Goal: Transaction & Acquisition: Obtain resource

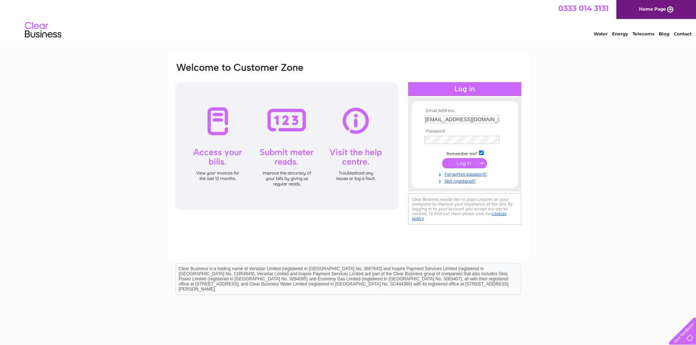
click at [426, 118] on input "[EMAIL_ADDRESS][DOMAIN_NAME]" at bounding box center [461, 119] width 75 height 8
type input "k"
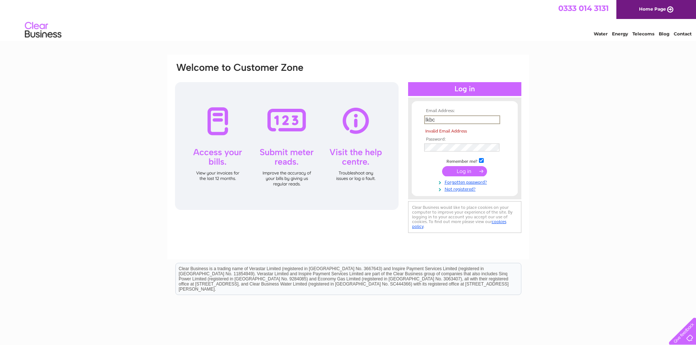
type input "lkbctreasurer@gmail.com"
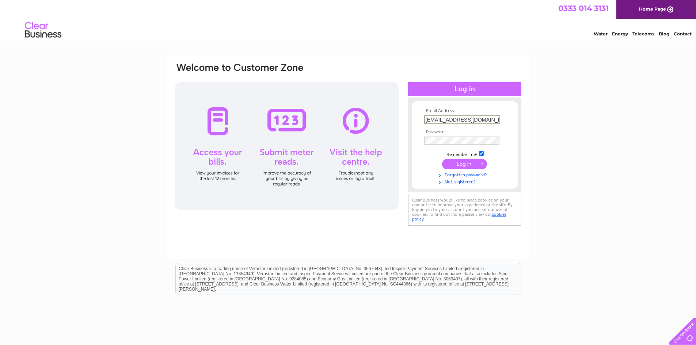
click at [460, 167] on input "submit" at bounding box center [464, 164] width 45 height 10
click at [447, 164] on input "submit" at bounding box center [464, 163] width 45 height 10
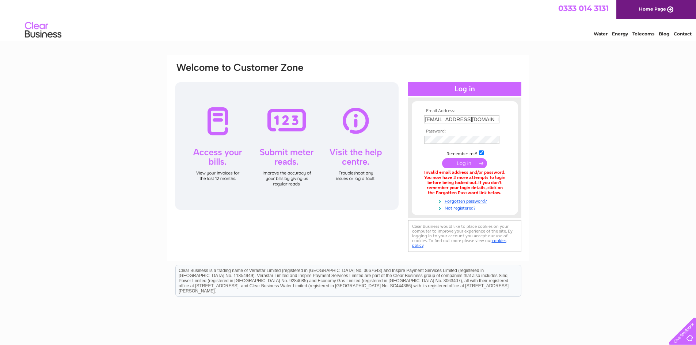
click at [430, 119] on input "[EMAIL_ADDRESS][DOMAIN_NAME]" at bounding box center [461, 119] width 75 height 8
click at [214, 147] on div at bounding box center [287, 146] width 224 height 128
click at [425, 118] on input "[EMAIL_ADDRESS][DOMAIN_NAME]" at bounding box center [461, 119] width 75 height 8
type input "m"
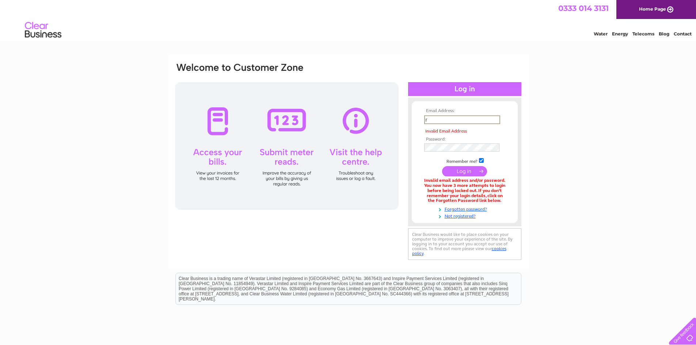
type input "[EMAIL_ADDRESS][DOMAIN_NAME]"
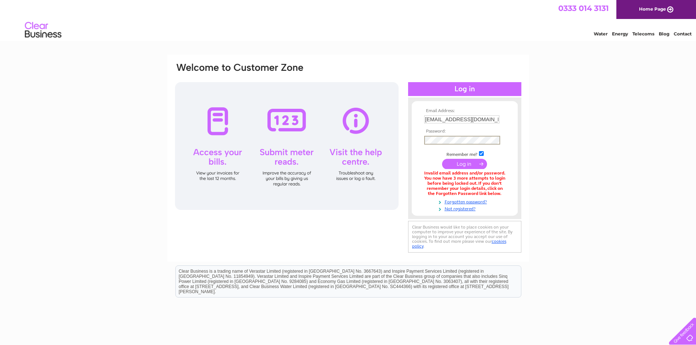
click at [508, 112] on form "Email Address: [EMAIL_ADDRESS][DOMAIN_NAME] Password:" at bounding box center [465, 160] width 106 height 103
click at [466, 164] on input "submit" at bounding box center [464, 163] width 45 height 10
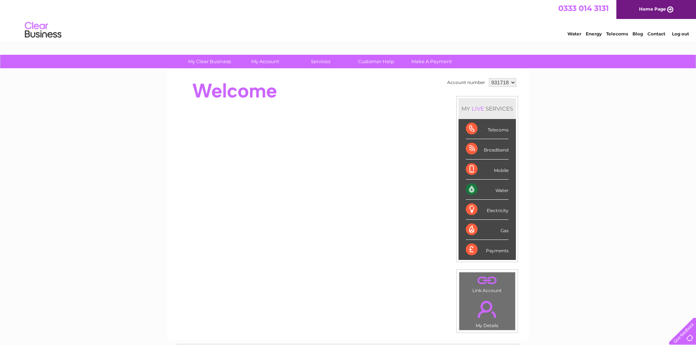
click at [495, 188] on div "Water" at bounding box center [487, 190] width 43 height 20
click at [468, 188] on div "Water" at bounding box center [487, 190] width 43 height 20
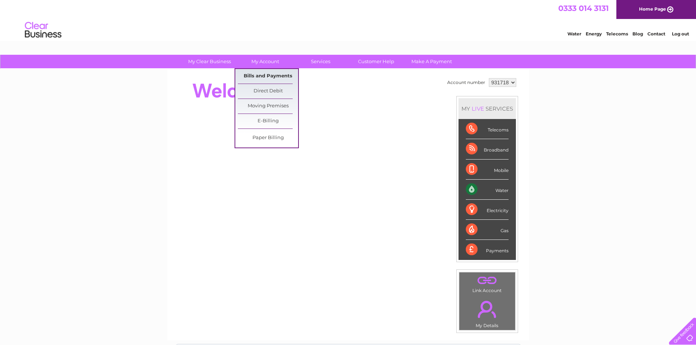
click at [265, 77] on link "Bills and Payments" at bounding box center [268, 76] width 60 height 15
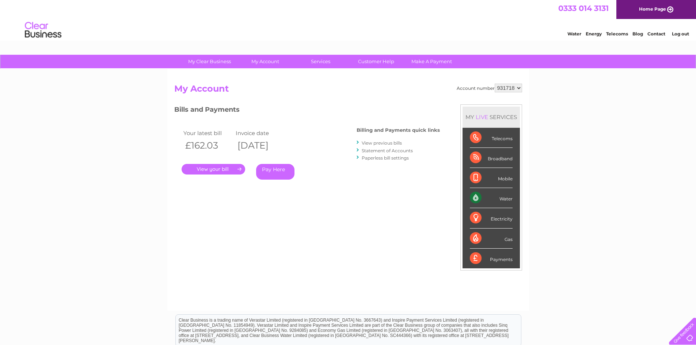
click at [206, 170] on link "." at bounding box center [214, 169] width 64 height 11
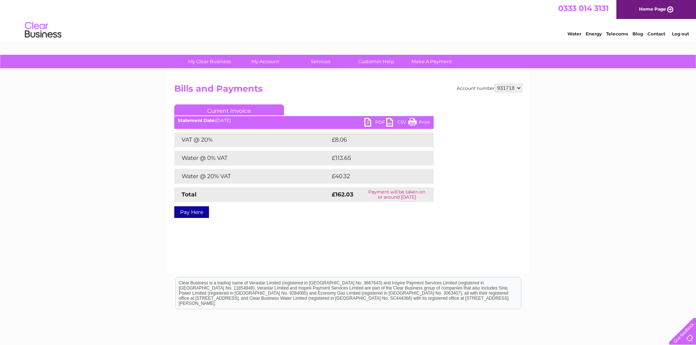
click at [367, 121] on link "PDF" at bounding box center [375, 123] width 22 height 11
